Goal: Task Accomplishment & Management: Use online tool/utility

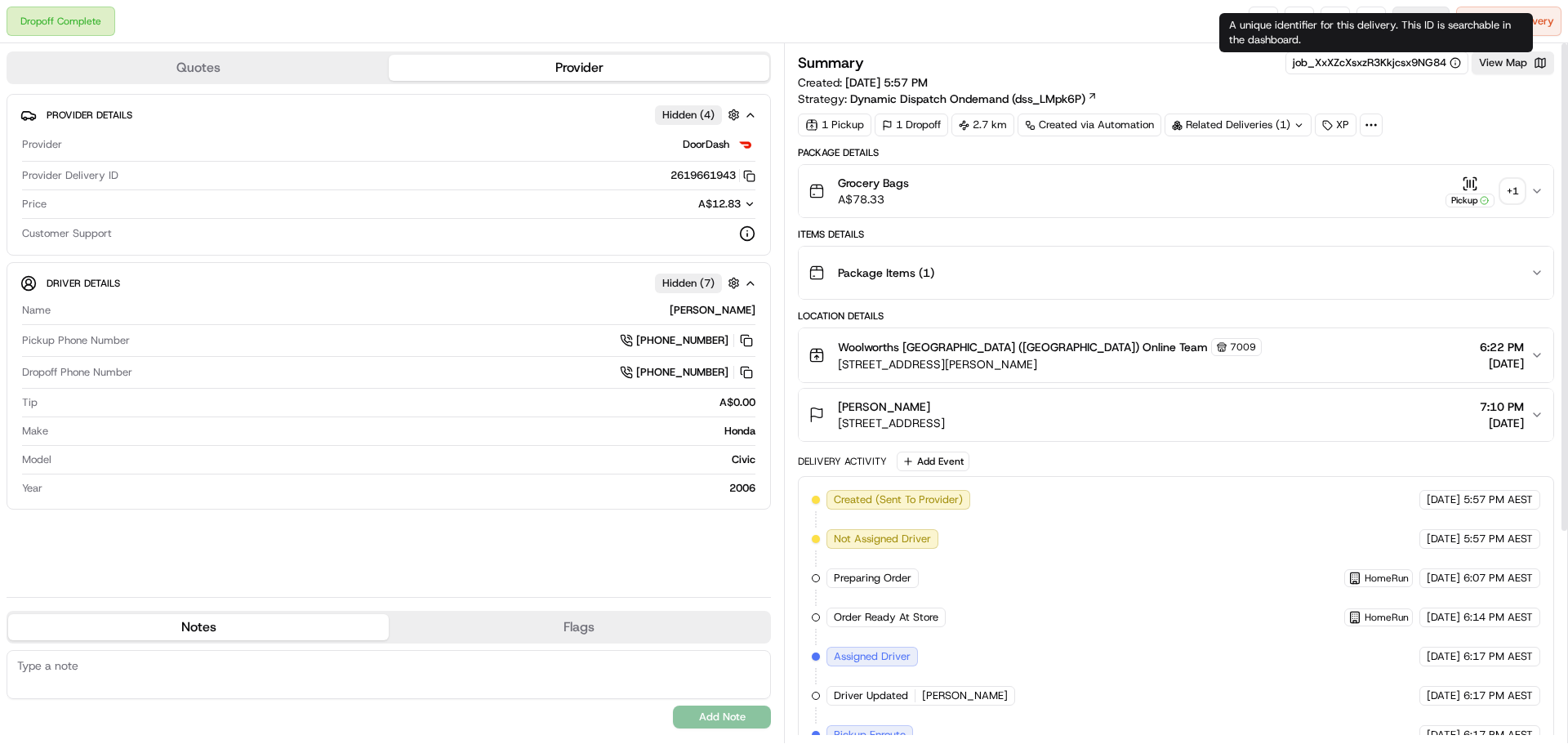
click at [1407, 9] on button "Reassign" at bounding box center [1421, 21] width 57 height 29
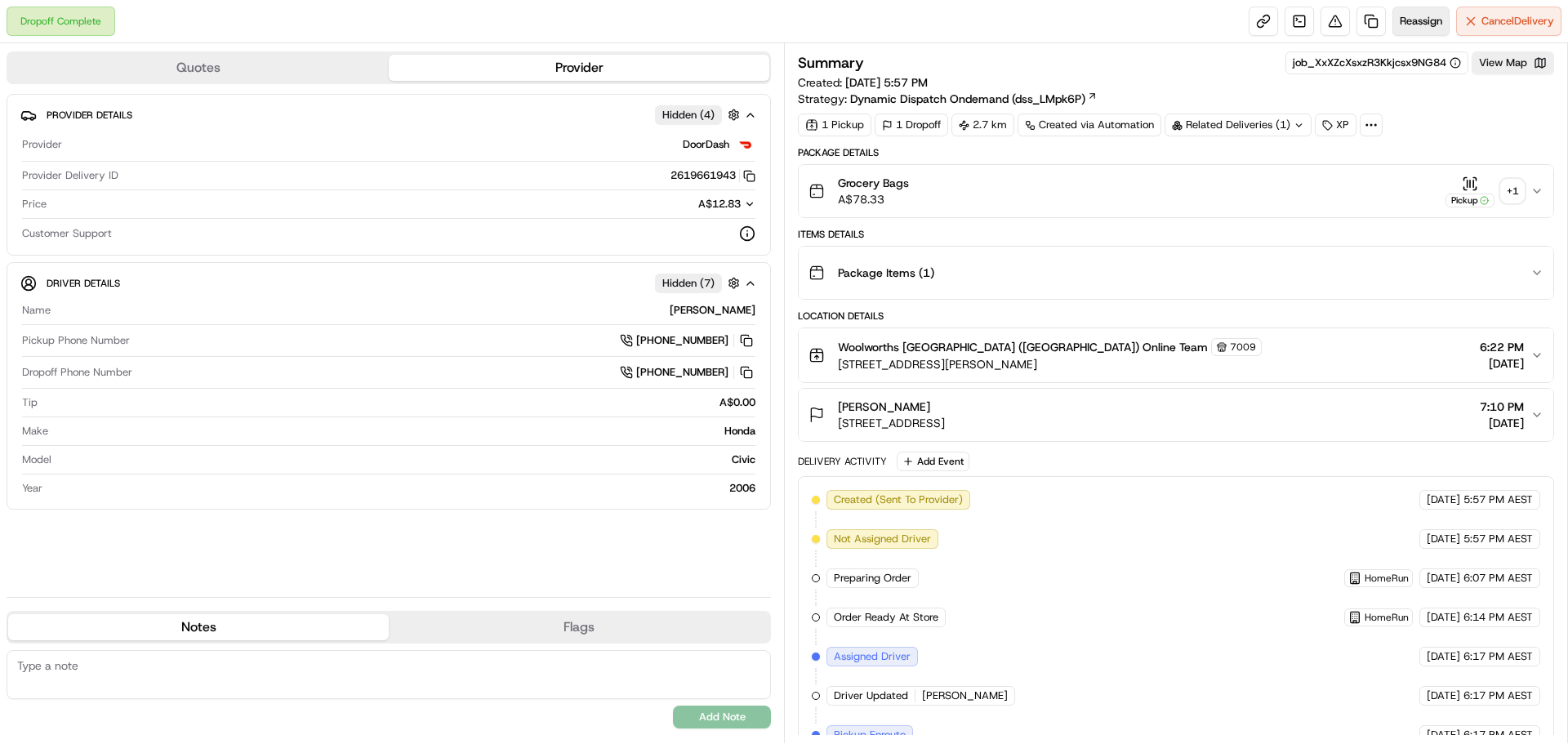
click at [1418, 15] on span "Reassign" at bounding box center [1420, 21] width 43 height 14
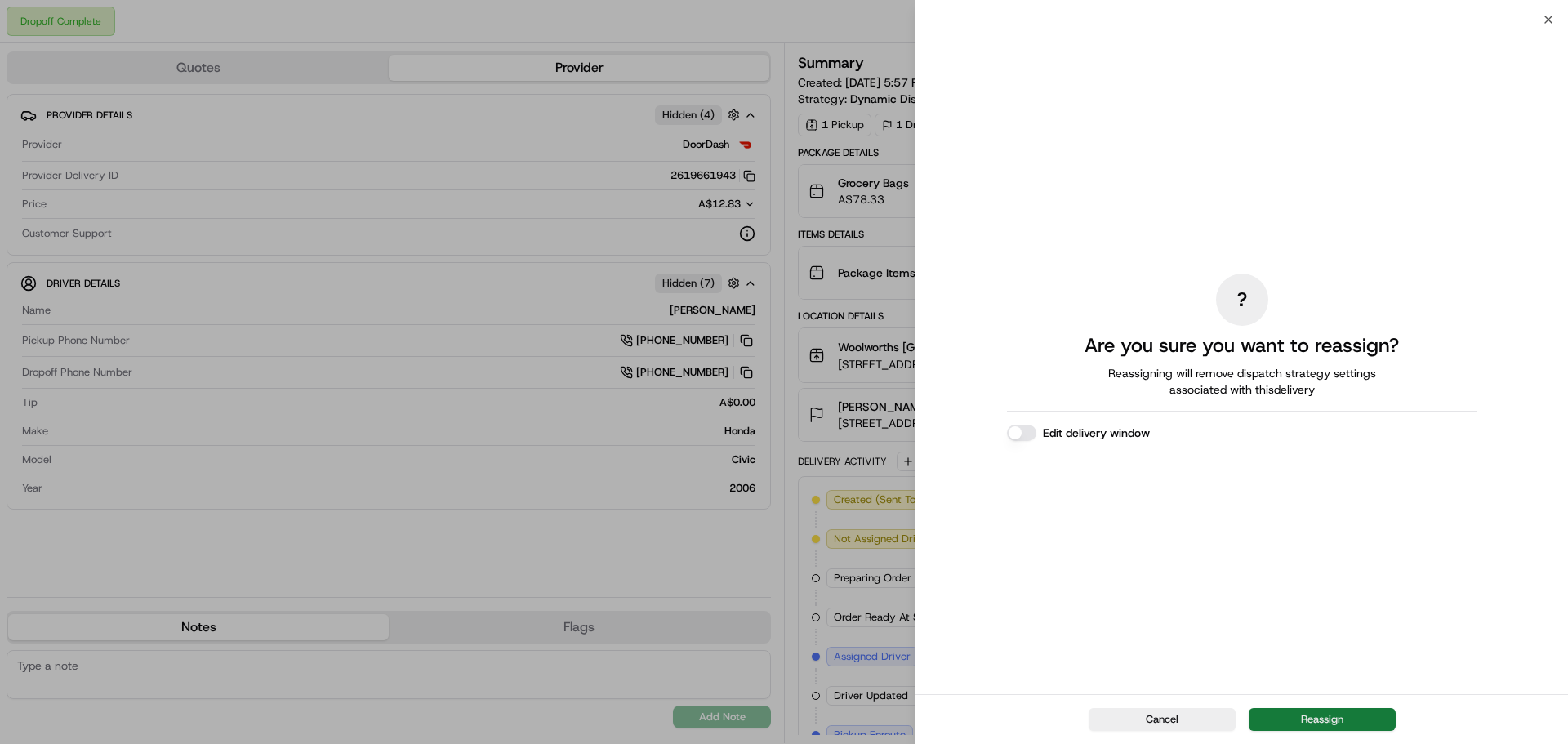
click at [1330, 715] on button "Reassign" at bounding box center [1322, 719] width 147 height 23
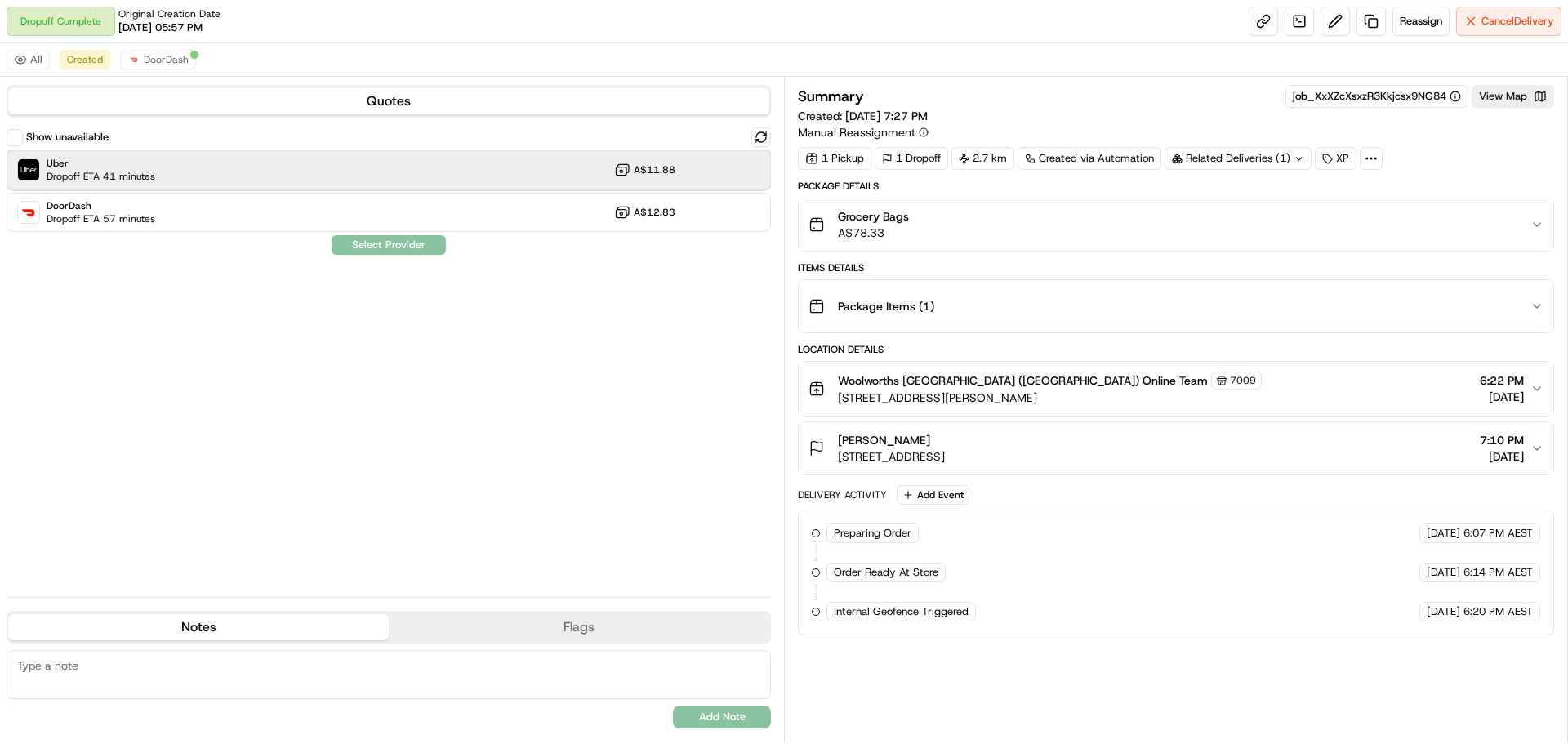
click at [111, 161] on span "Uber" at bounding box center [100, 164] width 108 height 13
click at [425, 244] on button "Assign Provider" at bounding box center [389, 244] width 116 height 19
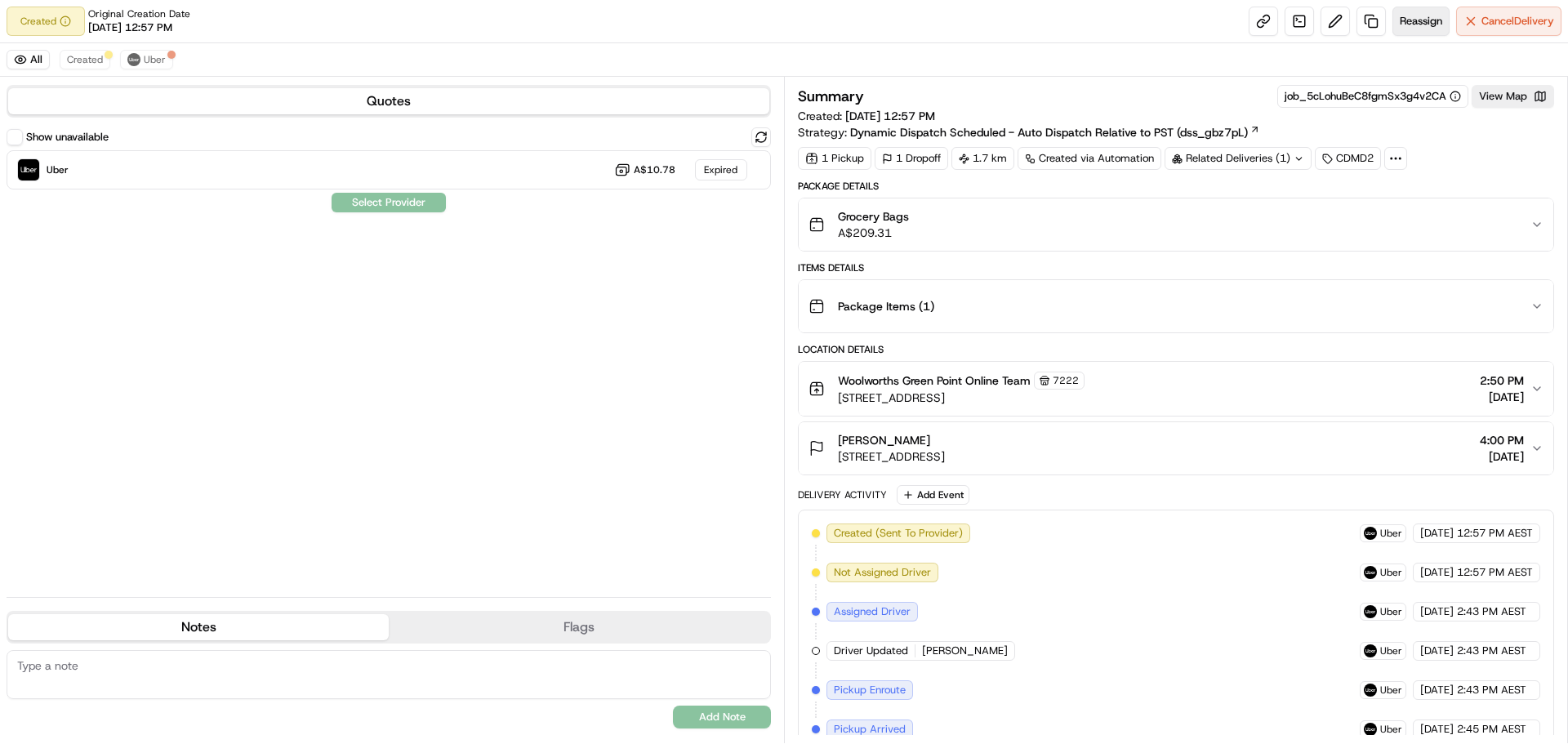
click at [1395, 18] on button "Reassign" at bounding box center [1421, 21] width 57 height 29
click at [1408, 30] on button "Reassign" at bounding box center [1421, 21] width 57 height 29
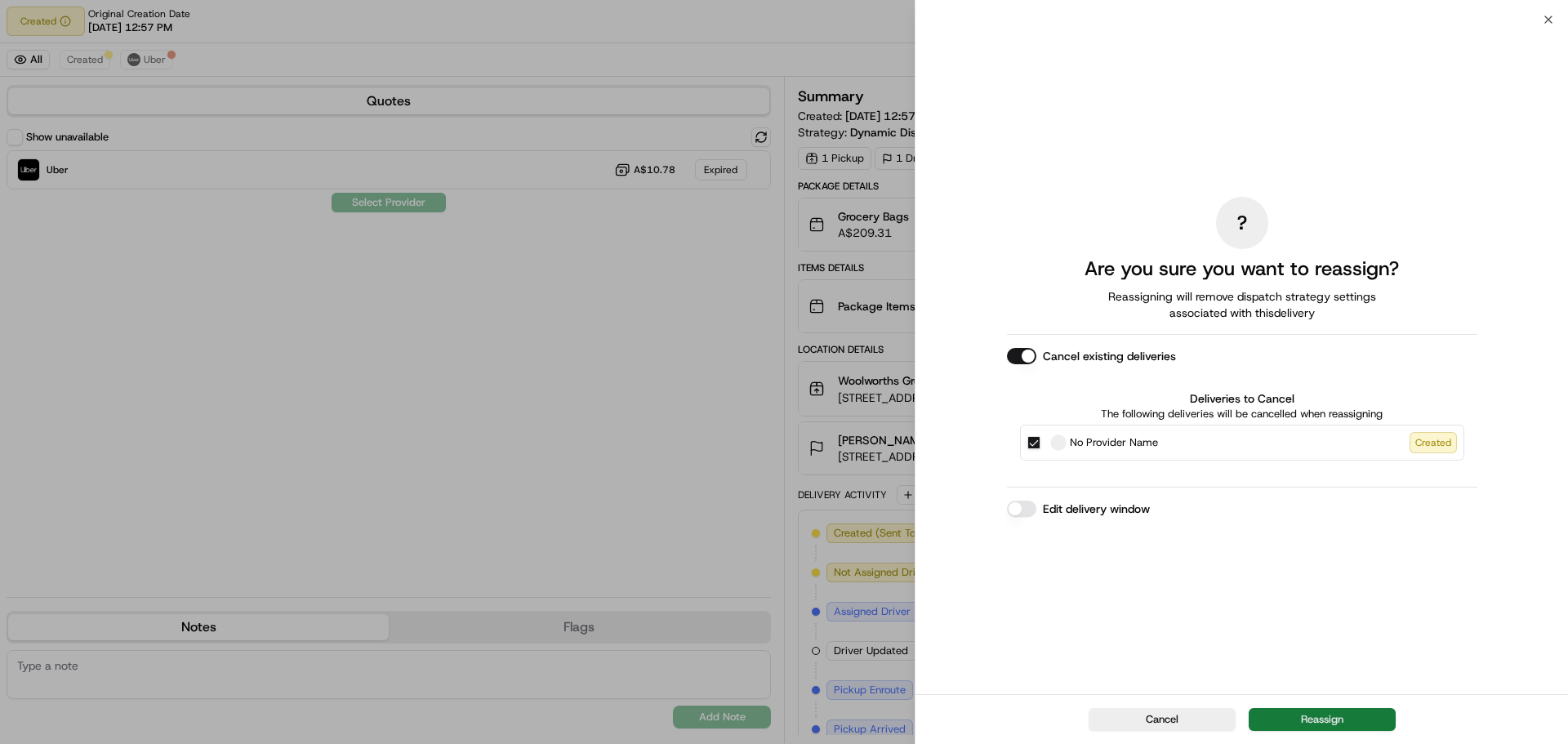
click at [1314, 718] on button "Reassign" at bounding box center [1322, 719] width 147 height 23
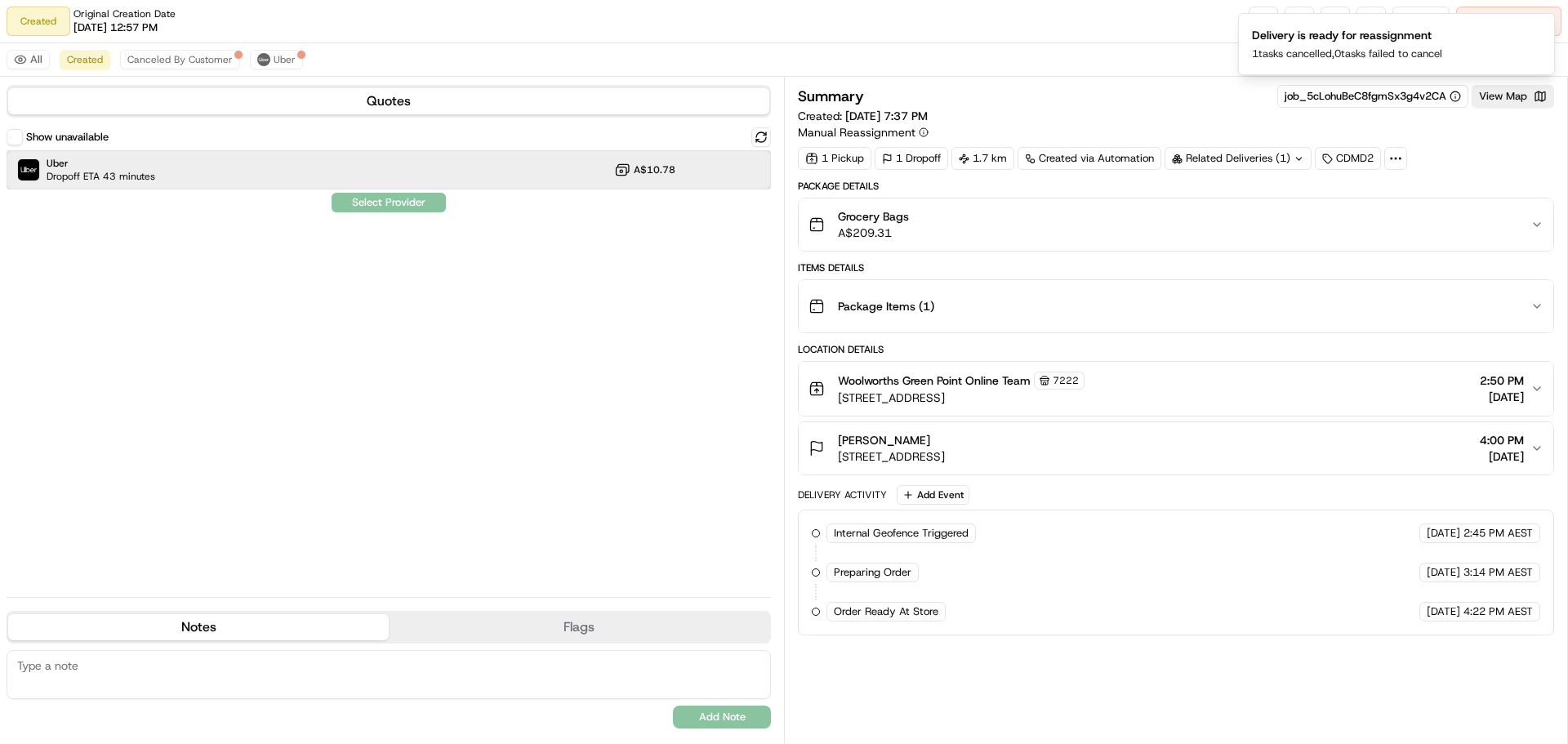
click at [254, 175] on div "Uber Dropoff ETA 43 minutes A$10.78" at bounding box center [389, 170] width 764 height 39
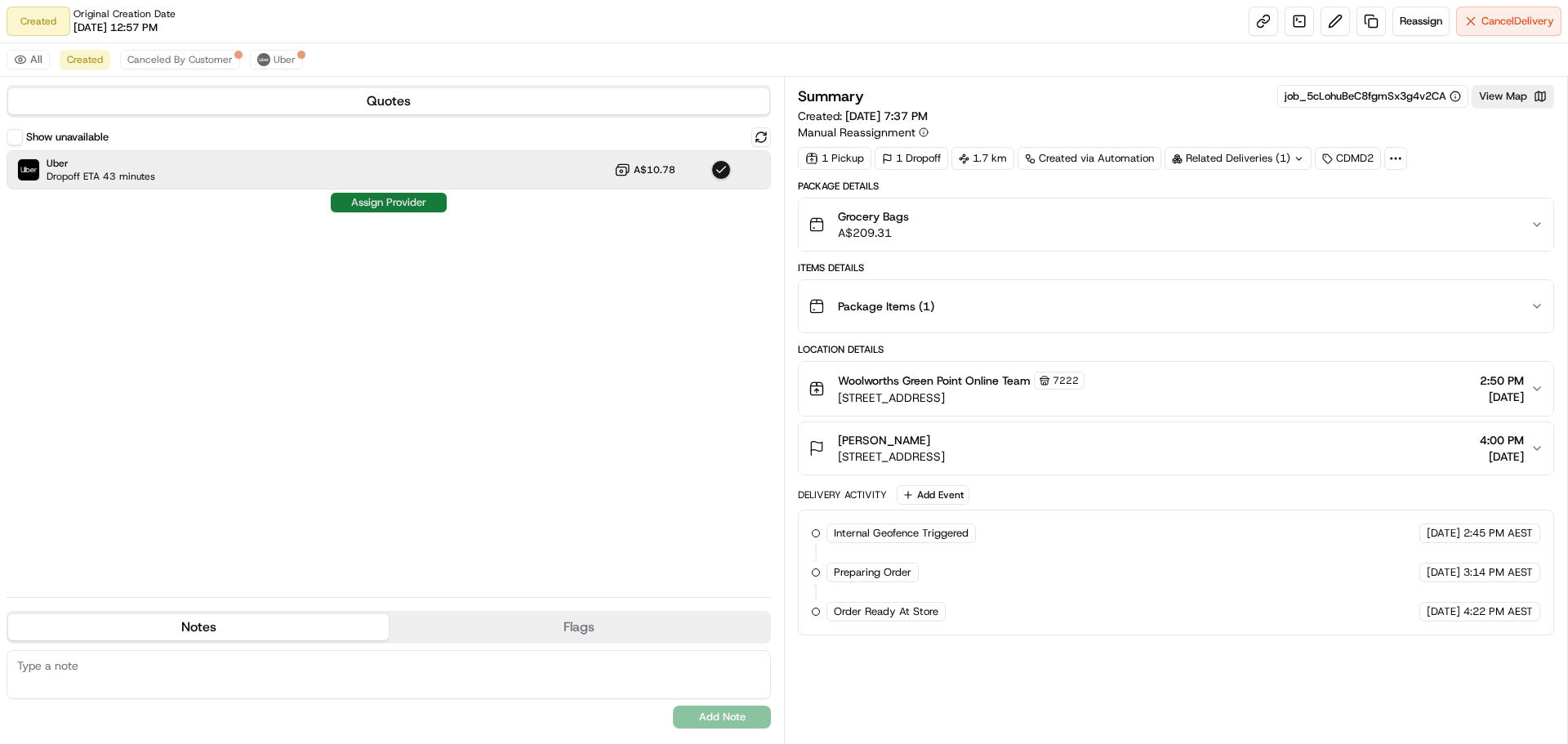
click at [380, 203] on button "Assign Provider" at bounding box center [389, 202] width 116 height 19
